Goal: Information Seeking & Learning: Learn about a topic

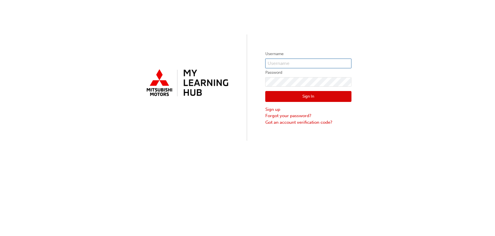
type input "[EMAIL_ADDRESS][DOMAIN_NAME]"
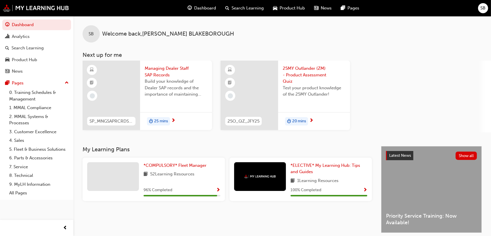
scroll to position [29, 0]
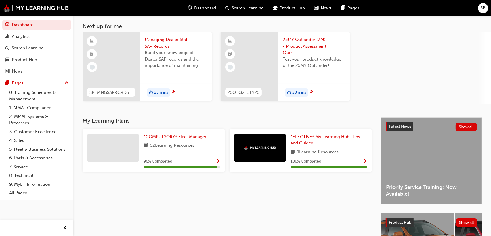
click at [295, 92] on span "20 mins" at bounding box center [299, 92] width 14 height 7
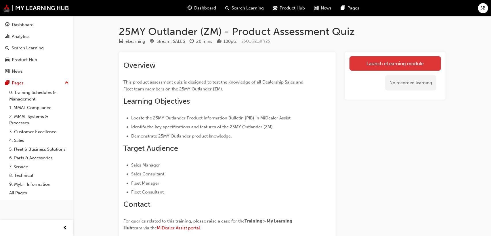
click at [375, 60] on link "Launch eLearning module" at bounding box center [394, 63] width 91 height 14
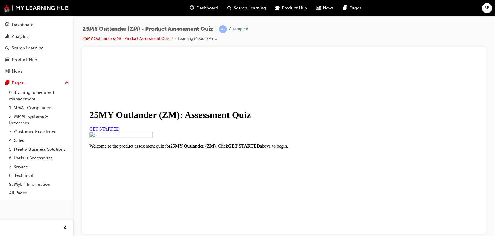
scroll to position [7, 0]
click at [119, 131] on link "GET STARTED" at bounding box center [104, 129] width 30 height 5
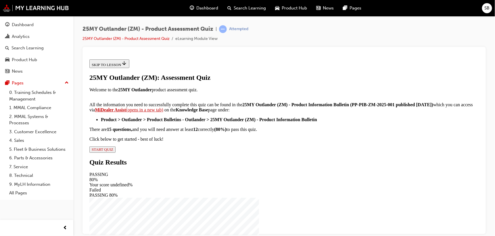
scroll to position [121, 0]
click at [113, 152] on span "START QUIZ" at bounding box center [102, 149] width 22 height 4
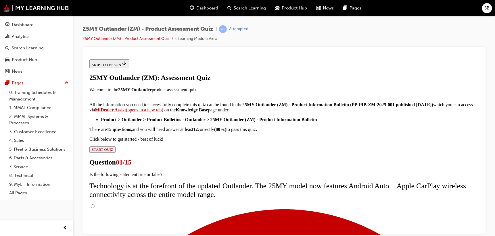
scroll to position [29, 0]
click at [94, 204] on input "True" at bounding box center [93, 206] width 4 height 4
radio input "true"
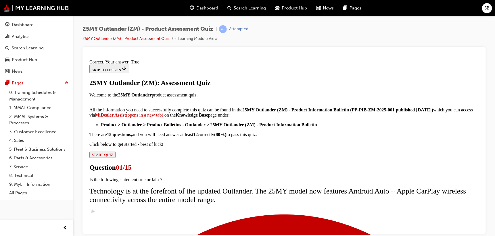
scroll to position [95, 0]
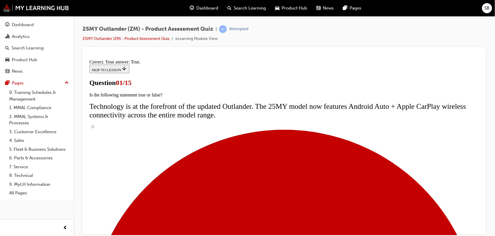
scroll to position [115, 0]
radio input "true"
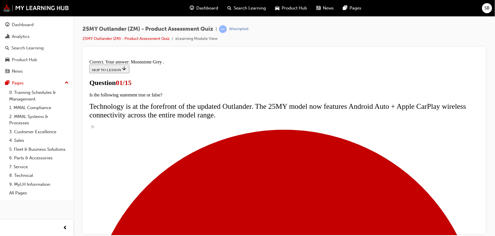
scroll to position [167, 0]
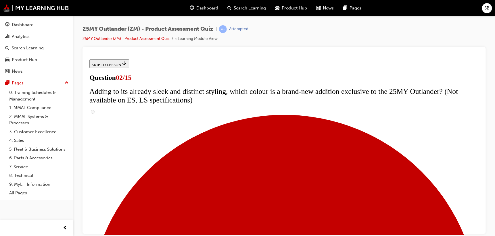
scroll to position [29, 0]
checkbox input "true"
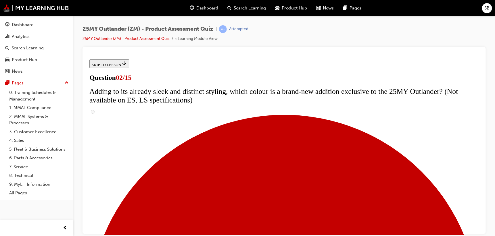
checkbox input "true"
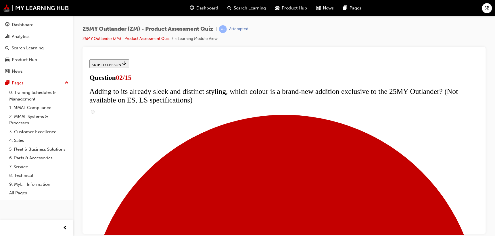
checkbox input "true"
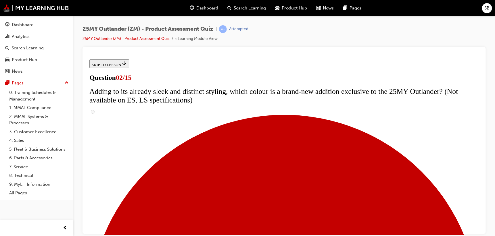
checkbox input "true"
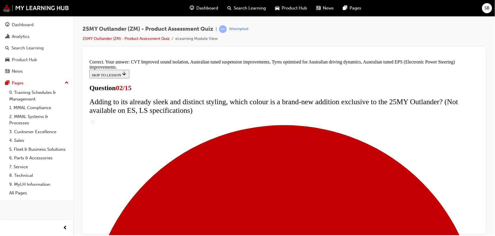
scroll to position [187, 0]
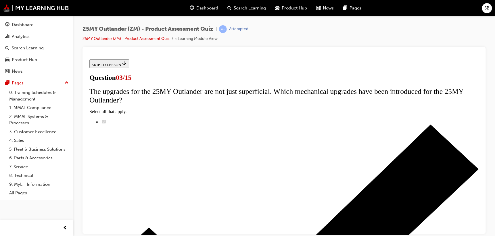
scroll to position [86, 0]
radio input "true"
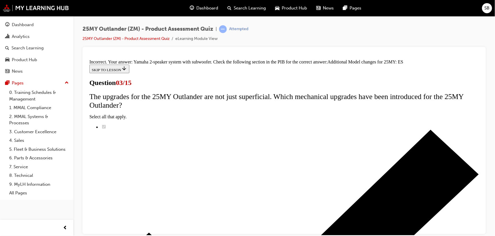
scroll to position [70, 0]
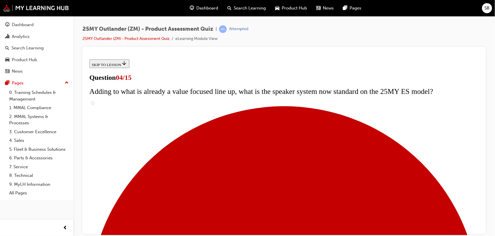
scroll to position [144, 0]
checkbox input "true"
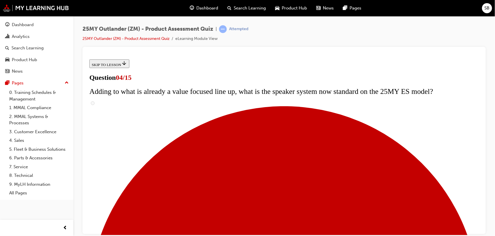
checkbox input "true"
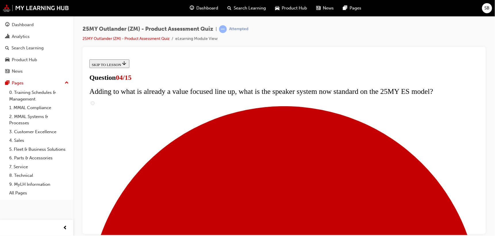
checkbox input "true"
drag, startPoint x: 192, startPoint y: 214, endPoint x: 200, endPoint y: 206, distance: 11.4
checkbox input "true"
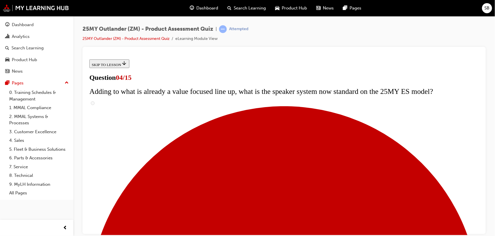
scroll to position [86, 0]
checkbox input "true"
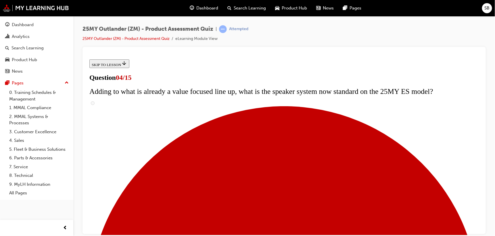
drag, startPoint x: 195, startPoint y: 142, endPoint x: 195, endPoint y: 152, distance: 10.4
checkbox input "true"
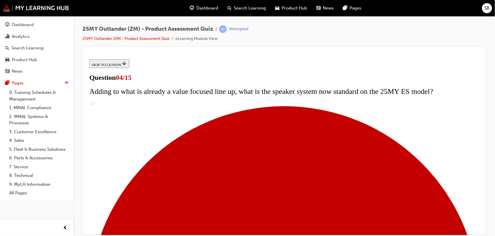
checkbox input "true"
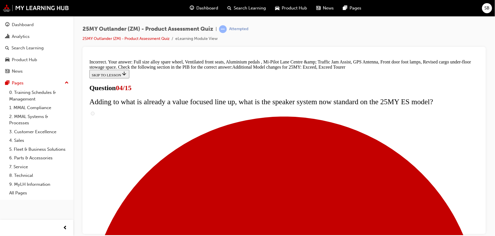
scroll to position [245, 0]
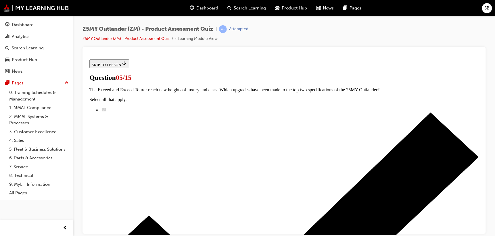
scroll to position [86, 0]
radio input "true"
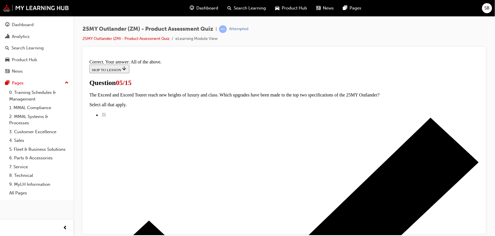
scroll to position [167, 0]
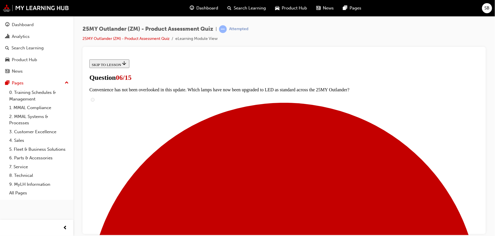
scroll to position [144, 0]
radio input "true"
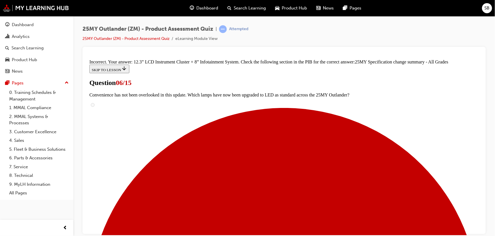
scroll to position [257, 0]
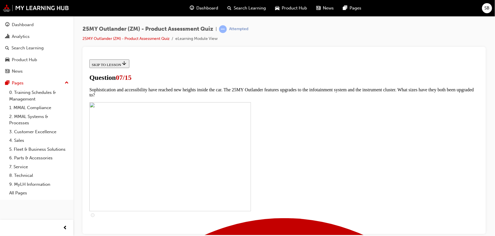
scroll to position [230, 0]
checkbox input "true"
drag, startPoint x: 193, startPoint y: 135, endPoint x: 193, endPoint y: 144, distance: 8.9
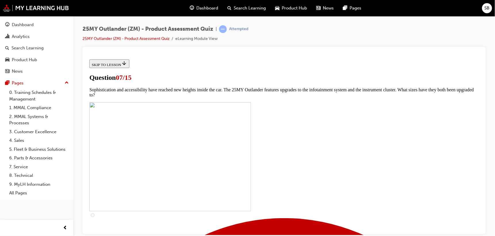
checkbox input "true"
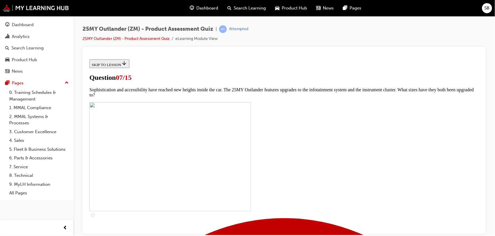
checkbox input "true"
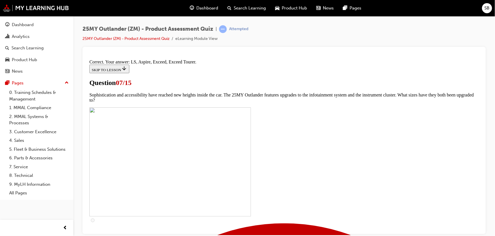
scroll to position [287, 0]
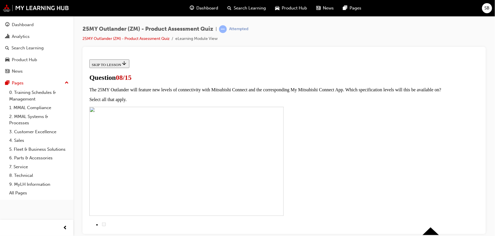
scroll to position [86, 0]
drag, startPoint x: 197, startPoint y: 158, endPoint x: 217, endPoint y: 164, distance: 20.7
radio input "true"
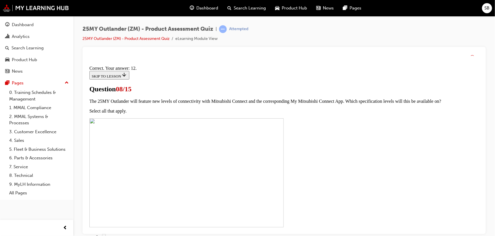
scroll to position [121, 0]
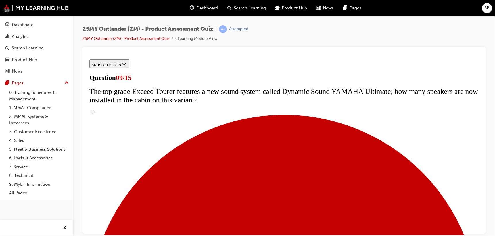
scroll to position [288, 0]
radio input "true"
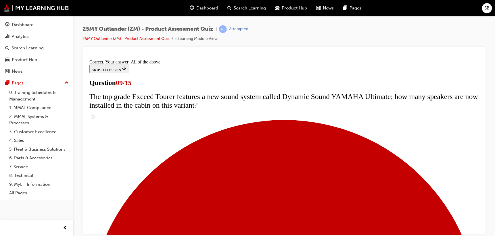
scroll to position [327, 0]
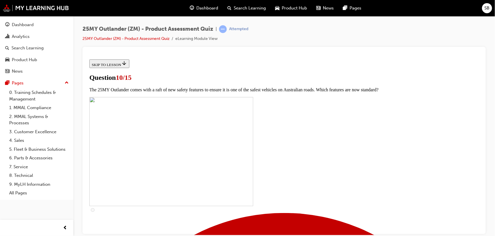
scroll to position [230, 0]
checkbox input "true"
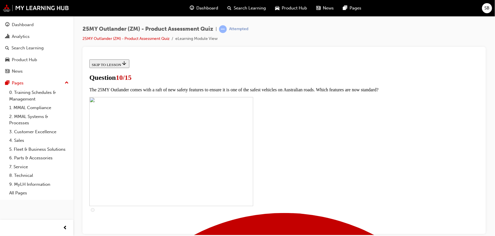
checkbox input "true"
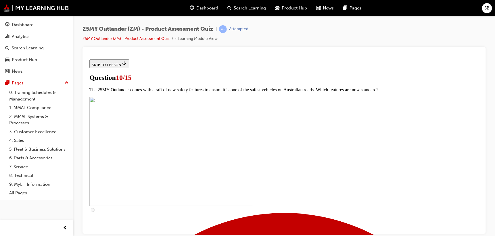
checkbox input "true"
drag, startPoint x: 197, startPoint y: 84, endPoint x: 202, endPoint y: 89, distance: 7.7
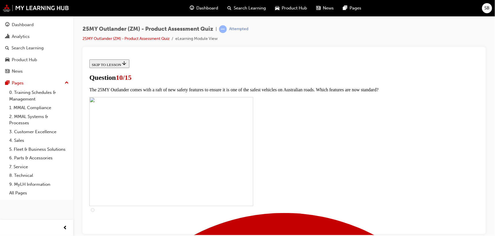
checkbox input "true"
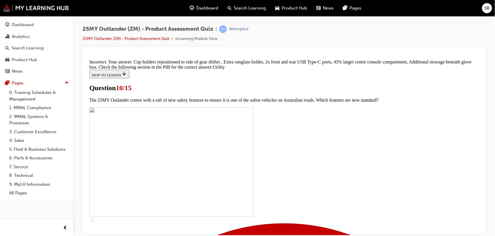
scroll to position [308, 0]
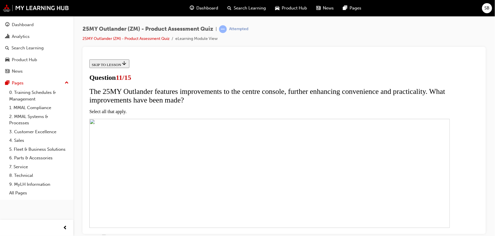
scroll to position [144, 0]
drag, startPoint x: 204, startPoint y: 114, endPoint x: 205, endPoint y: 120, distance: 5.5
checkbox input "true"
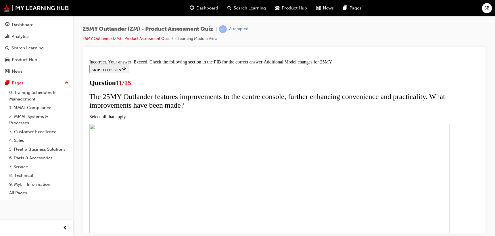
scroll to position [199, 0]
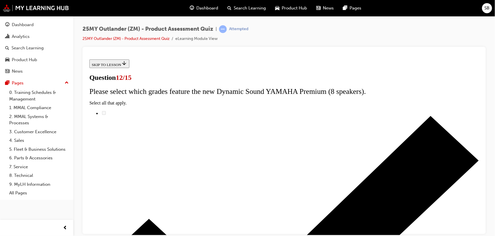
scroll to position [58, 0]
radio input "true"
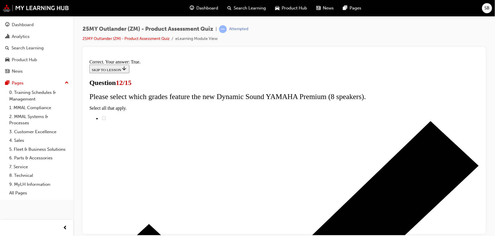
scroll to position [95, 0]
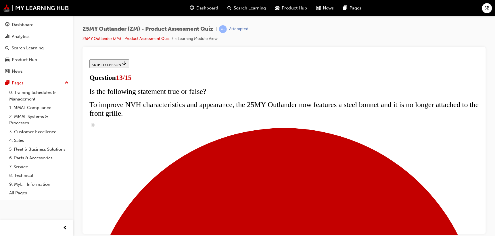
scroll to position [58, 0]
radio input "true"
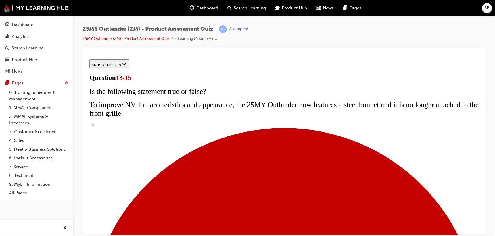
radio input "true"
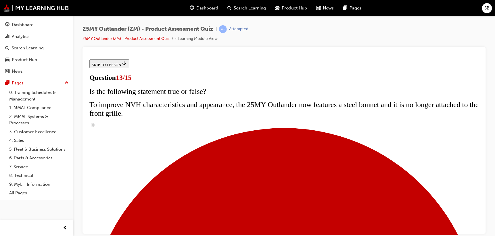
radio input "true"
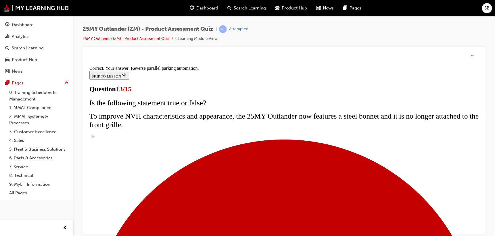
scroll to position [177, 0]
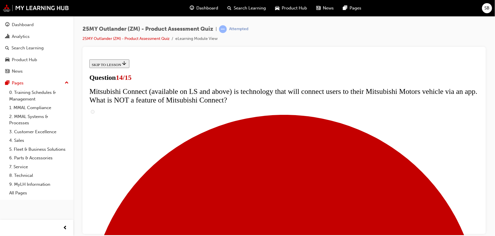
scroll to position [230, 0]
radio input "true"
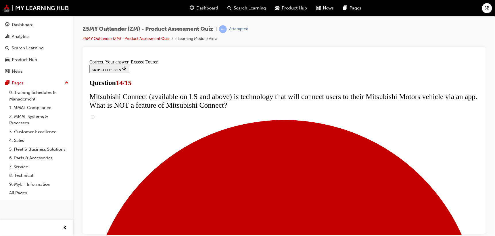
scroll to position [267, 0]
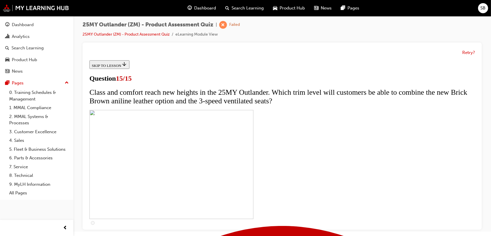
scroll to position [122, 0]
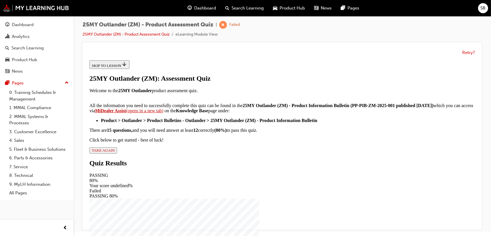
scroll to position [121, 0]
click at [114, 152] on span "TAKE AGAIN" at bounding box center [102, 150] width 23 height 4
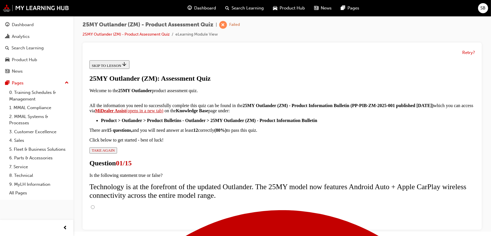
scroll to position [0, 0]
drag, startPoint x: 191, startPoint y: 195, endPoint x: 219, endPoint y: 201, distance: 28.4
click at [94, 205] on input "True" at bounding box center [93, 207] width 4 height 4
radio input "true"
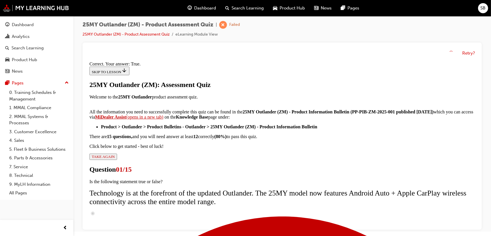
scroll to position [95, 0]
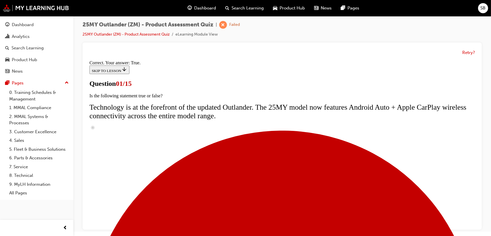
scroll to position [102, 0]
radio input "true"
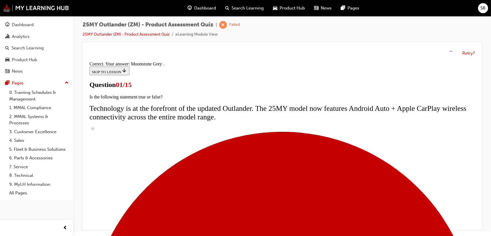
scroll to position [167, 0]
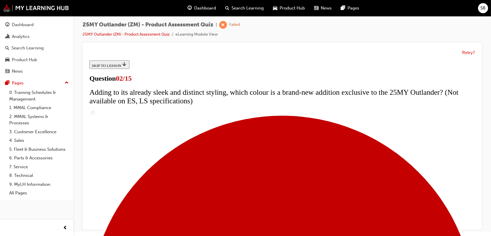
scroll to position [58, 0]
checkbox input "true"
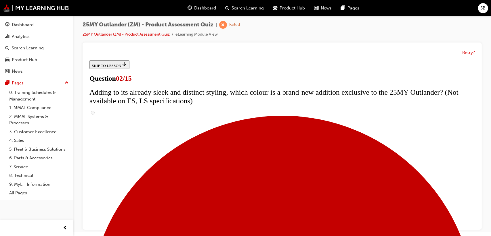
checkbox input "true"
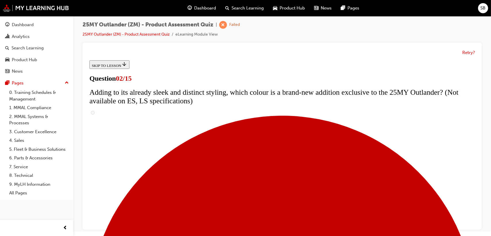
scroll to position [144, 0]
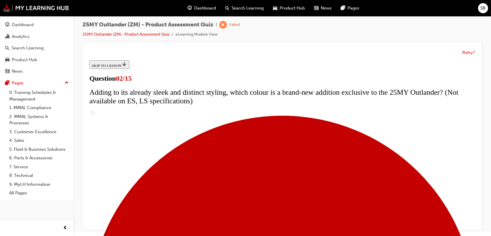
checkbox input "false"
drag, startPoint x: 218, startPoint y: 167, endPoint x: 225, endPoint y: 173, distance: 9.0
checkbox input "true"
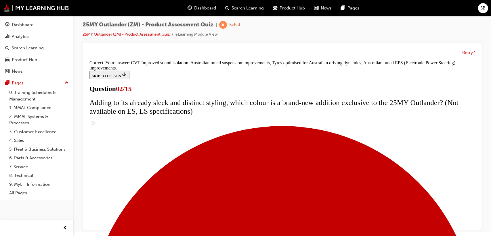
scroll to position [187, 0]
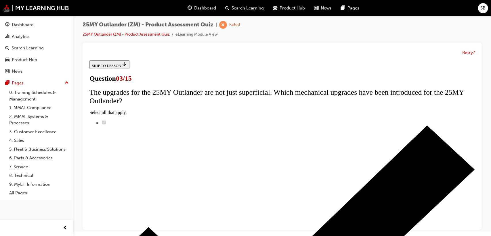
scroll to position [86, 0]
radio input "true"
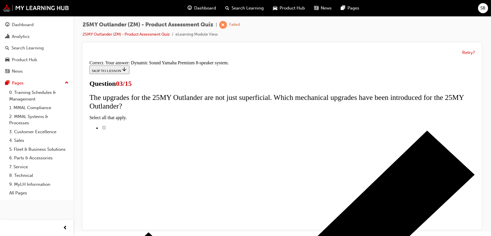
scroll to position [121, 0]
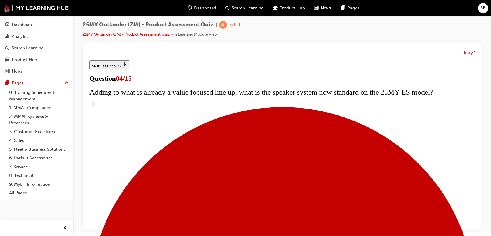
scroll to position [48, 0]
checkbox input "true"
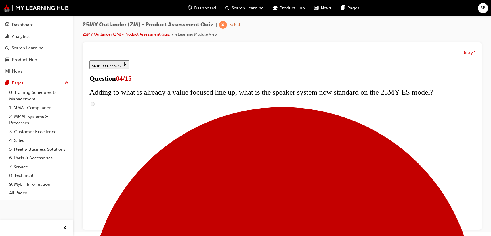
checkbox input "true"
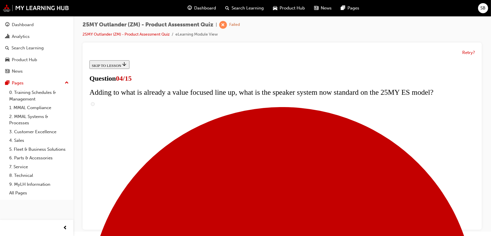
scroll to position [105, 0]
checkbox input "true"
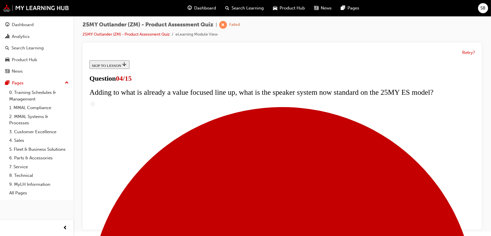
checkbox input "true"
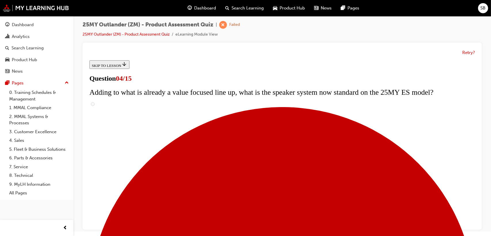
scroll to position [192, 0]
checkbox input "true"
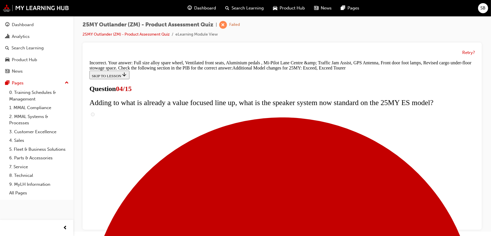
scroll to position [245, 0]
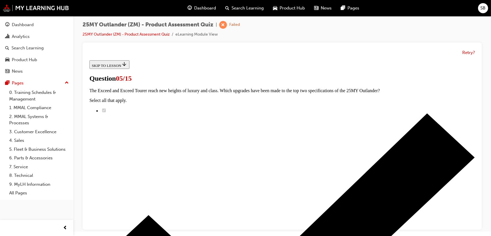
scroll to position [115, 0]
radio input "true"
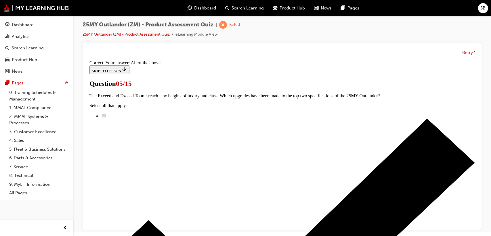
scroll to position [167, 0]
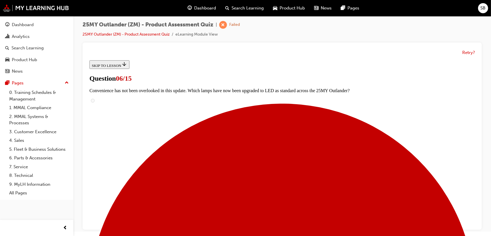
scroll to position [204, 0]
radio input "true"
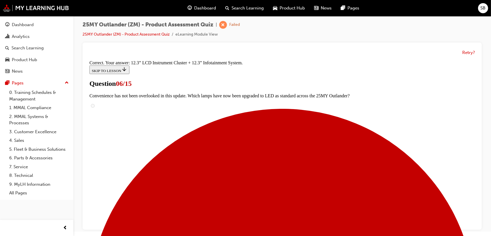
scroll to position [222, 0]
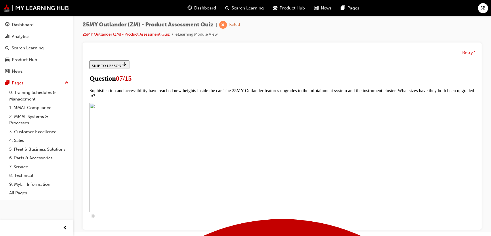
scroll to position [201, 0]
checkbox input "true"
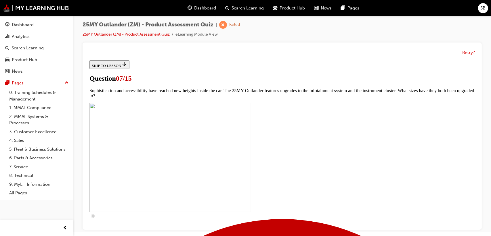
checkbox input "true"
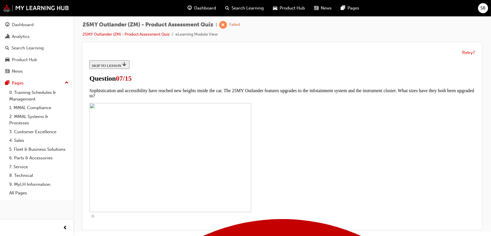
checkbox input "true"
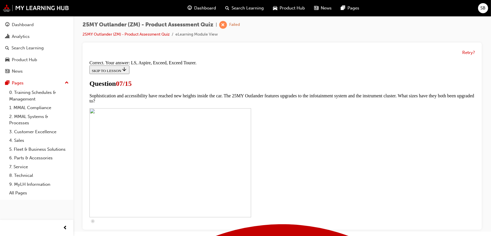
scroll to position [287, 0]
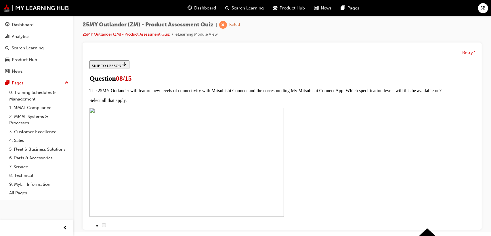
scroll to position [86, 0]
radio input "true"
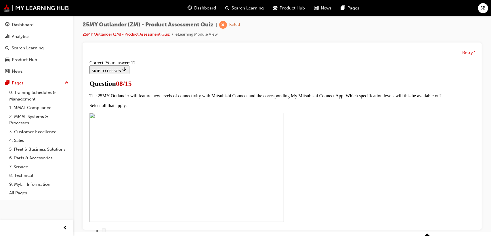
scroll to position [121, 0]
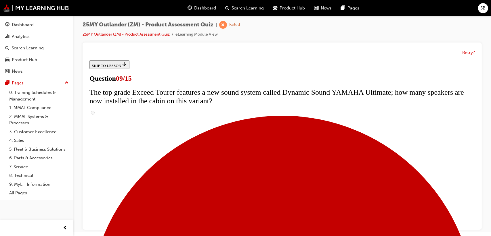
scroll to position [309, 0]
radio input "true"
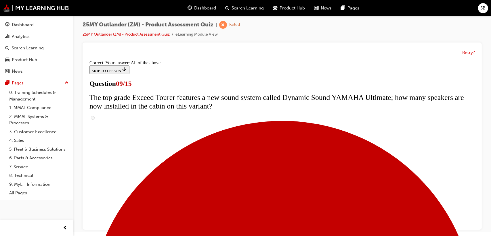
scroll to position [327, 0]
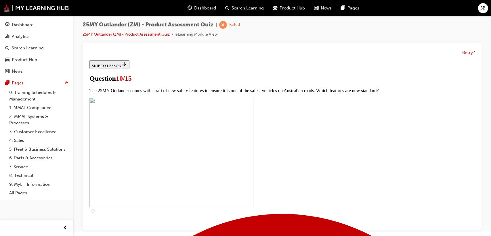
scroll to position [111, 0]
checkbox input "true"
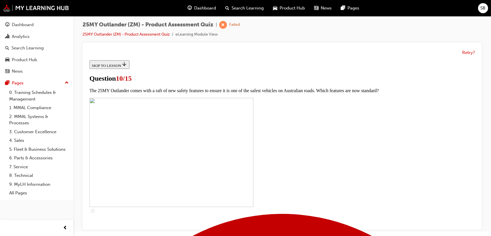
checkbox input "true"
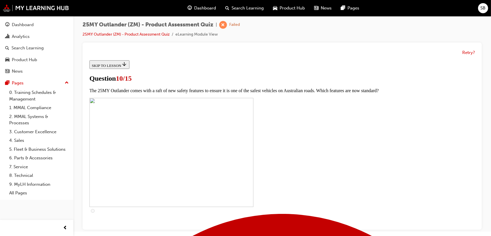
checkbox input "true"
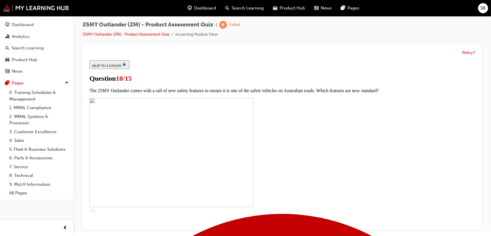
scroll to position [54, 0]
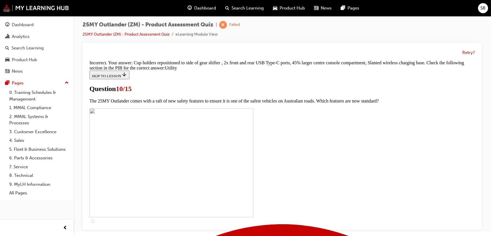
scroll to position [308, 0]
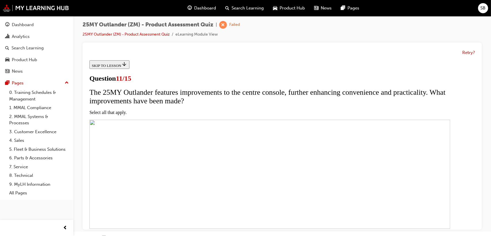
scroll to position [86, 0]
drag, startPoint x: 192, startPoint y: 109, endPoint x: 191, endPoint y: 118, distance: 9.6
checkbox input "true"
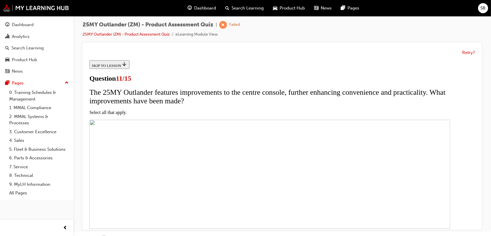
drag, startPoint x: 190, startPoint y: 133, endPoint x: 191, endPoint y: 141, distance: 8.1
checkbox input "true"
drag, startPoint x: 192, startPoint y: 153, endPoint x: 192, endPoint y: 156, distance: 2.9
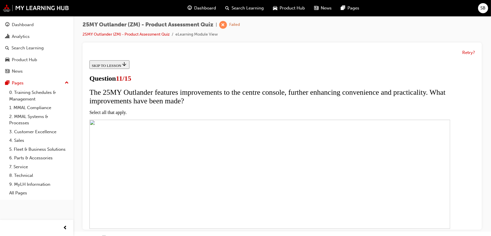
checkbox input "true"
drag, startPoint x: 191, startPoint y: 178, endPoint x: 216, endPoint y: 157, distance: 32.5
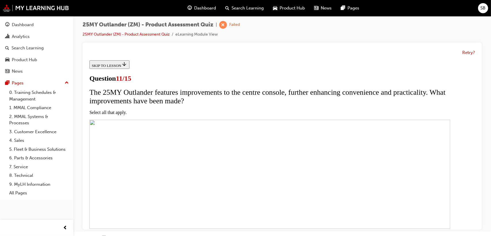
checkbox input "true"
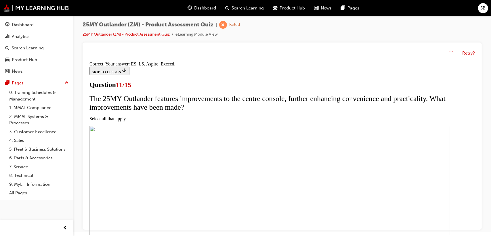
scroll to position [164, 0]
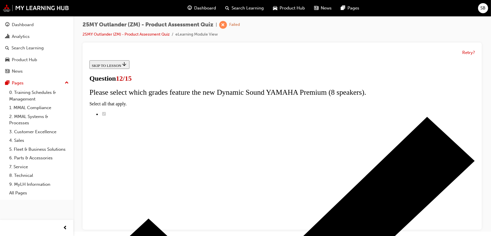
scroll to position [76, 0]
radio input "true"
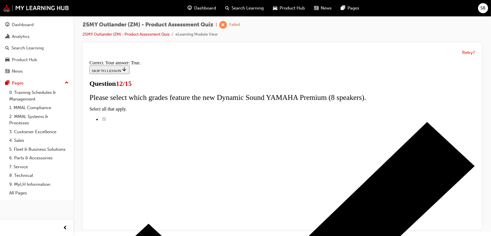
scroll to position [95, 0]
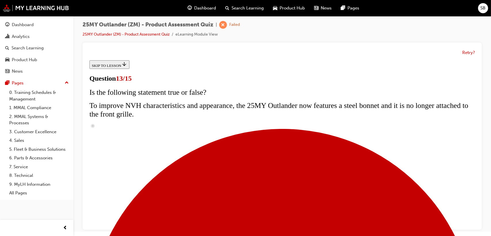
scroll to position [0, 0]
radio input "true"
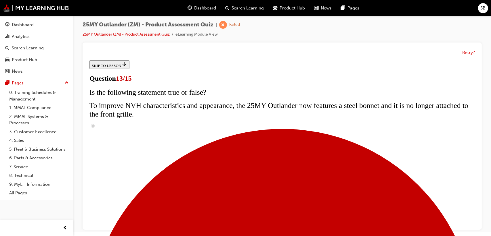
drag, startPoint x: 187, startPoint y: 163, endPoint x: 194, endPoint y: 162, distance: 6.4
radio input "true"
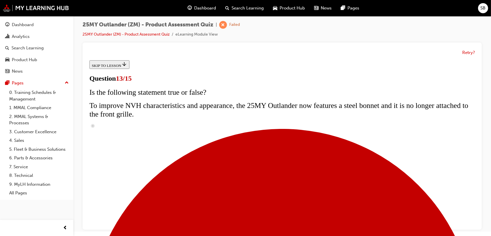
radio input "true"
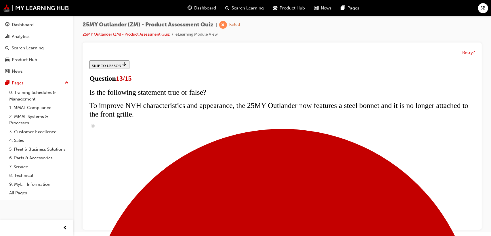
radio input "true"
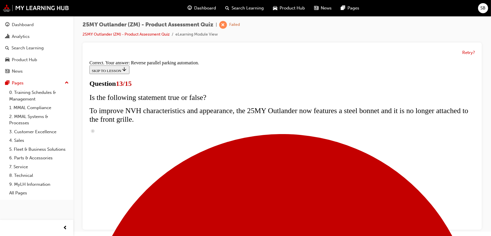
scroll to position [177, 0]
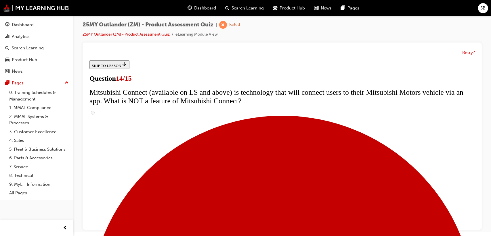
scroll to position [201, 0]
radio input "true"
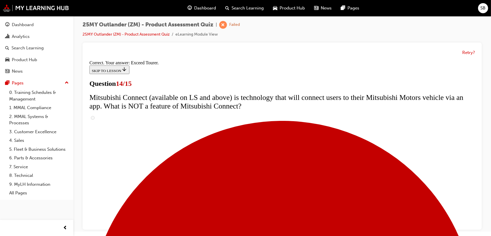
scroll to position [267, 0]
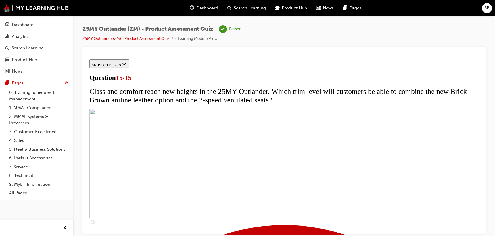
scroll to position [114, 0]
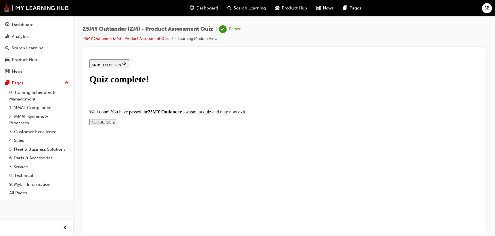
click at [117, 119] on button "CLOSE QUIZ" at bounding box center [103, 122] width 28 height 6
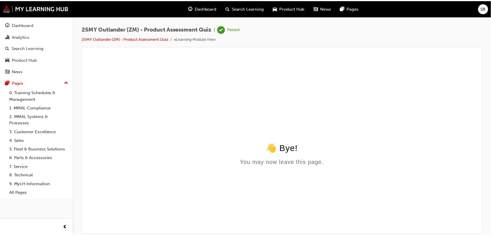
scroll to position [0, 0]
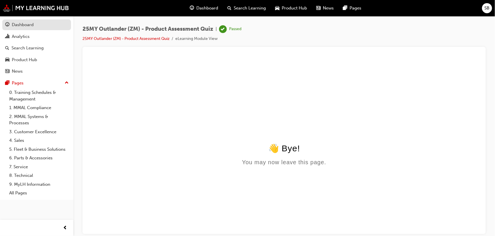
click at [20, 26] on div "Dashboard" at bounding box center [23, 25] width 22 height 7
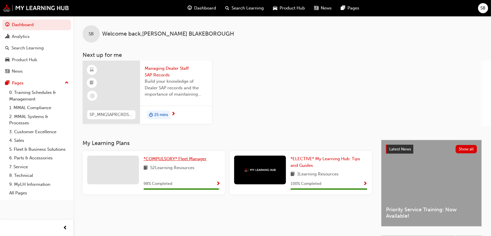
click at [195, 159] on span "*COMPULSORY* Fleet Manager" at bounding box center [174, 158] width 63 height 5
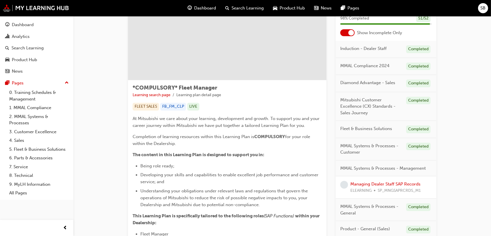
scroll to position [86, 0]
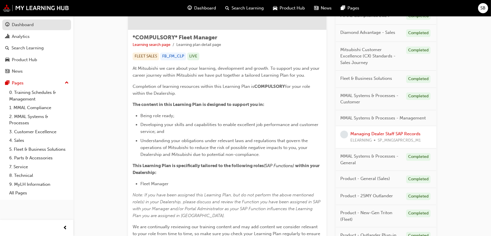
click at [24, 23] on div "Dashboard" at bounding box center [23, 25] width 22 height 7
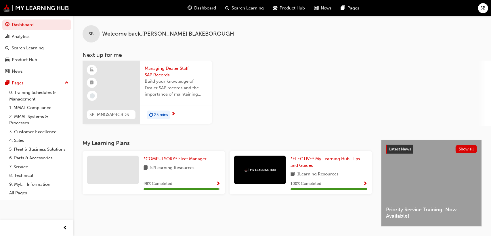
click at [167, 182] on span "98 % Completed" at bounding box center [157, 184] width 29 height 7
click at [218, 183] on span "Show Progress" at bounding box center [218, 184] width 4 height 5
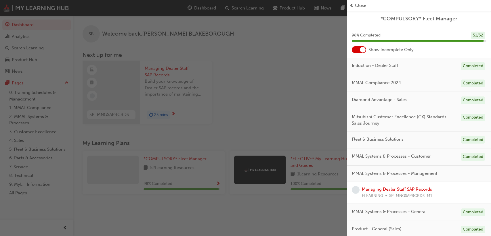
click at [284, 113] on div "button" at bounding box center [173, 118] width 347 height 236
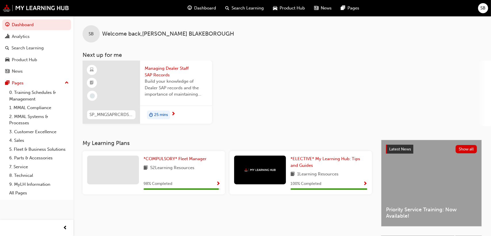
click at [159, 71] on span "Managing Dealer Staff SAP Records" at bounding box center [176, 71] width 63 height 13
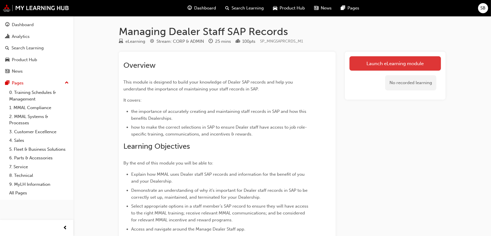
click at [397, 64] on link "Launch eLearning module" at bounding box center [394, 63] width 91 height 14
